Goal: Information Seeking & Learning: Get advice/opinions

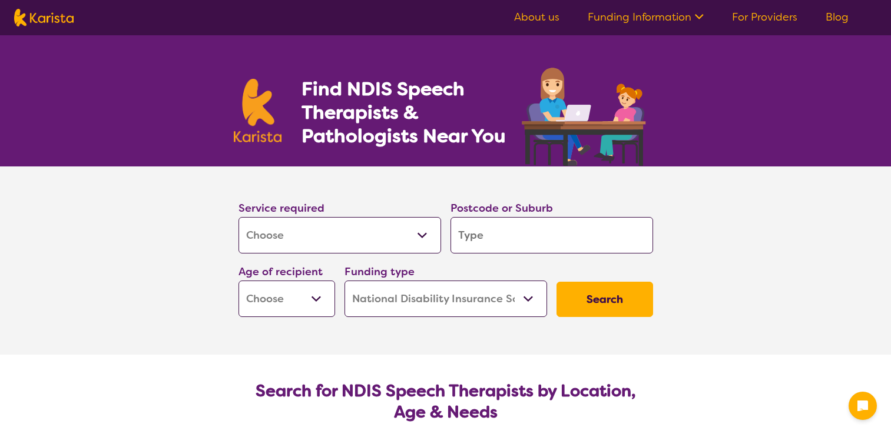
select select "[MEDICAL_DATA]"
select select "NDIS"
select select "[MEDICAL_DATA]"
select select "NDIS"
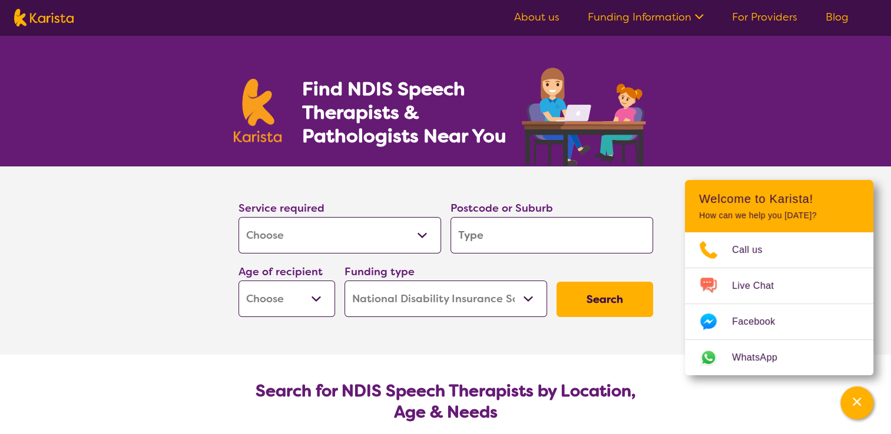
click at [534, 239] on input "search" at bounding box center [551, 235] width 202 height 36
type input "w"
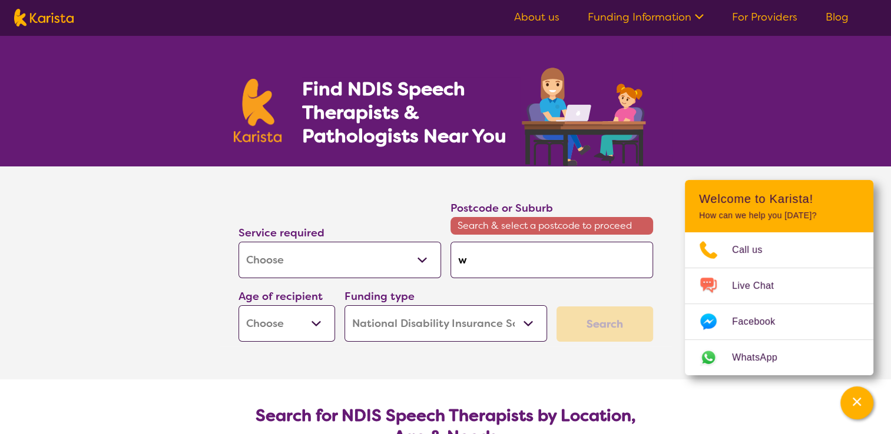
type input "wa"
type input "wal"
type input "wall"
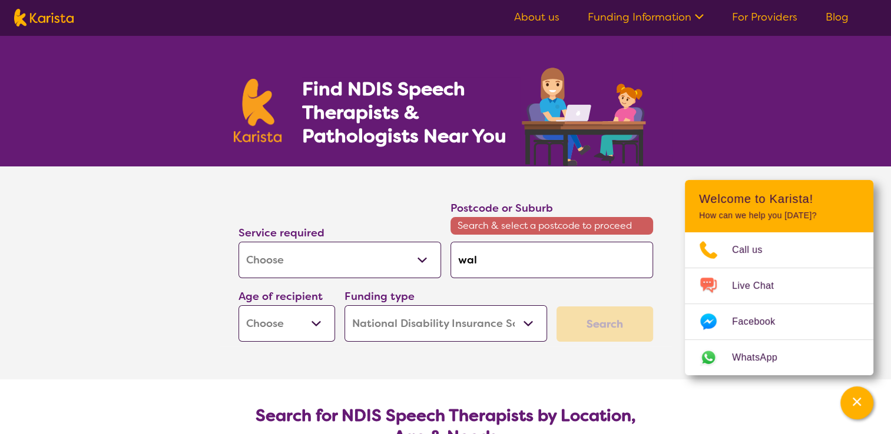
type input "wall"
type input "walla"
type input "wallan"
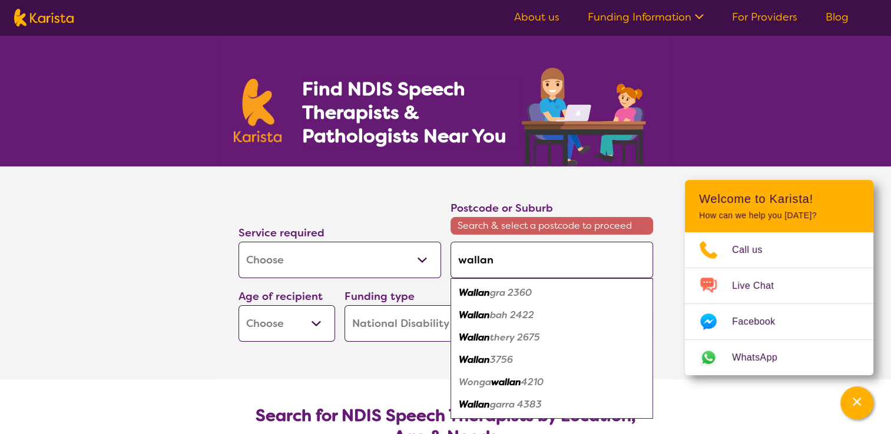
click at [490, 361] on em "3756" at bounding box center [501, 360] width 23 height 12
type input "3756"
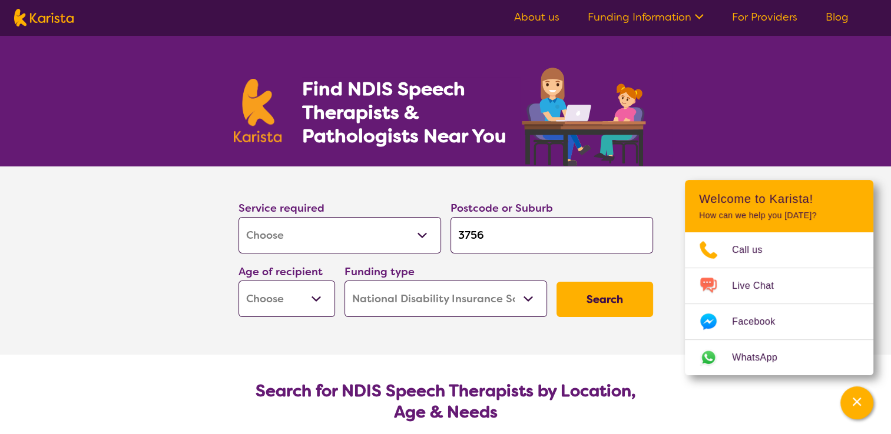
click at [317, 297] on select "Early Childhood - 0 to 9 Child - 10 to 11 Adolescent - 12 to 17 Adult - 18 to 6…" at bounding box center [286, 299] width 97 height 36
select select "AS"
click at [238, 281] on select "Early Childhood - 0 to 9 Child - 10 to 11 Adolescent - 12 to 17 Adult - 18 to 6…" at bounding box center [286, 299] width 97 height 36
select select "AS"
click at [619, 298] on button "Search" at bounding box center [604, 299] width 97 height 35
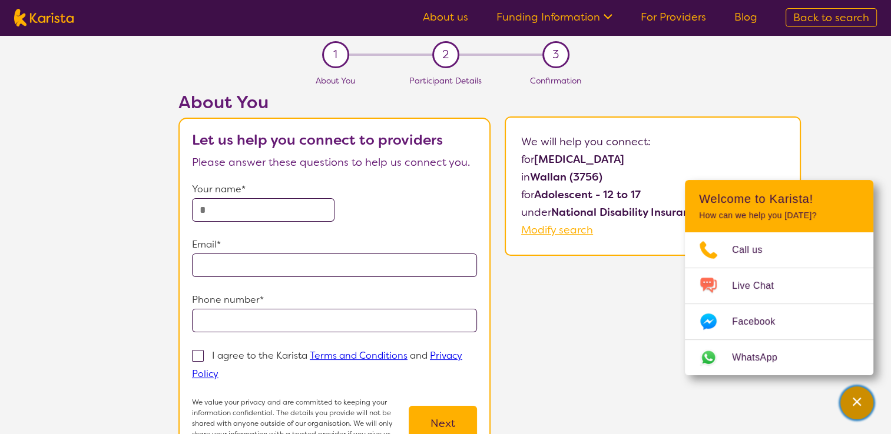
click at [863, 402] on div "Channel Menu" at bounding box center [857, 403] width 24 height 26
